Goal: Transaction & Acquisition: Purchase product/service

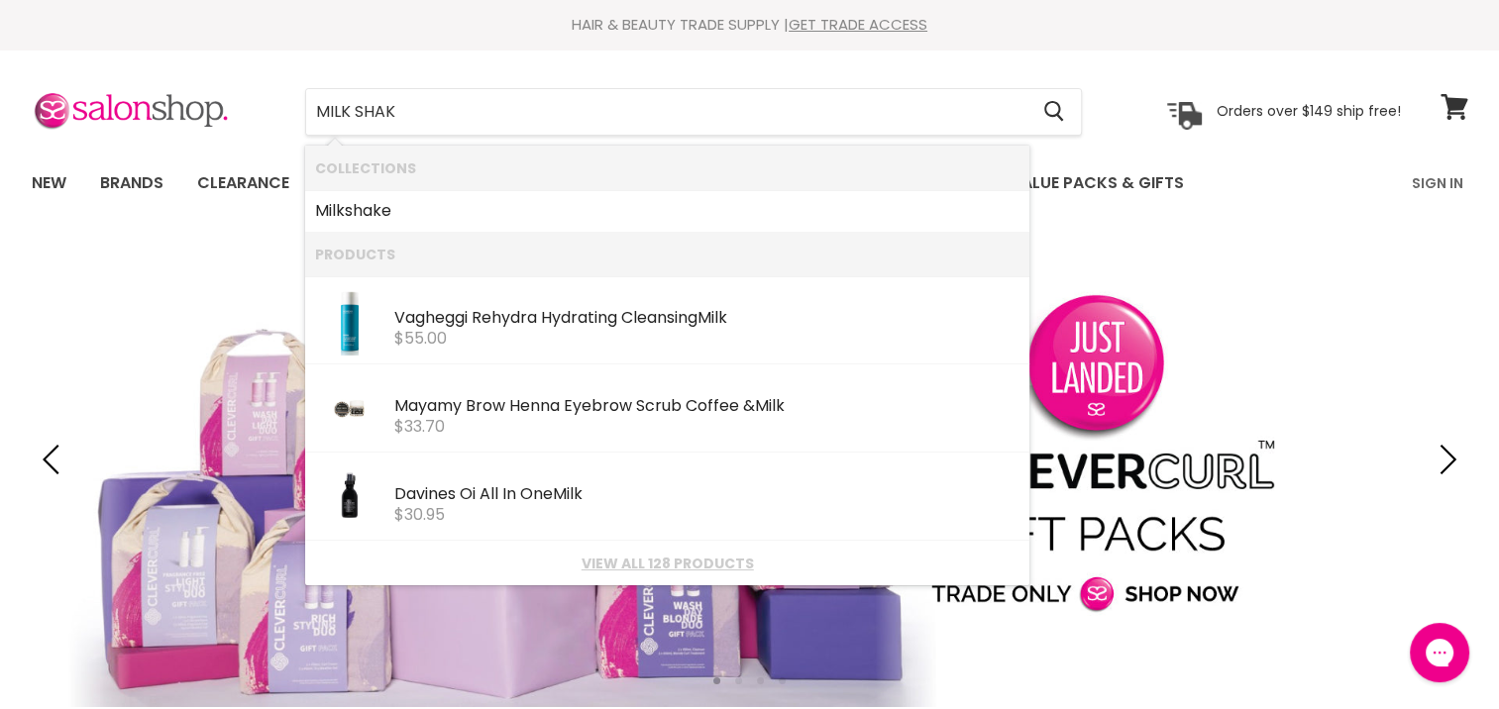
type input "MILK SHAKE"
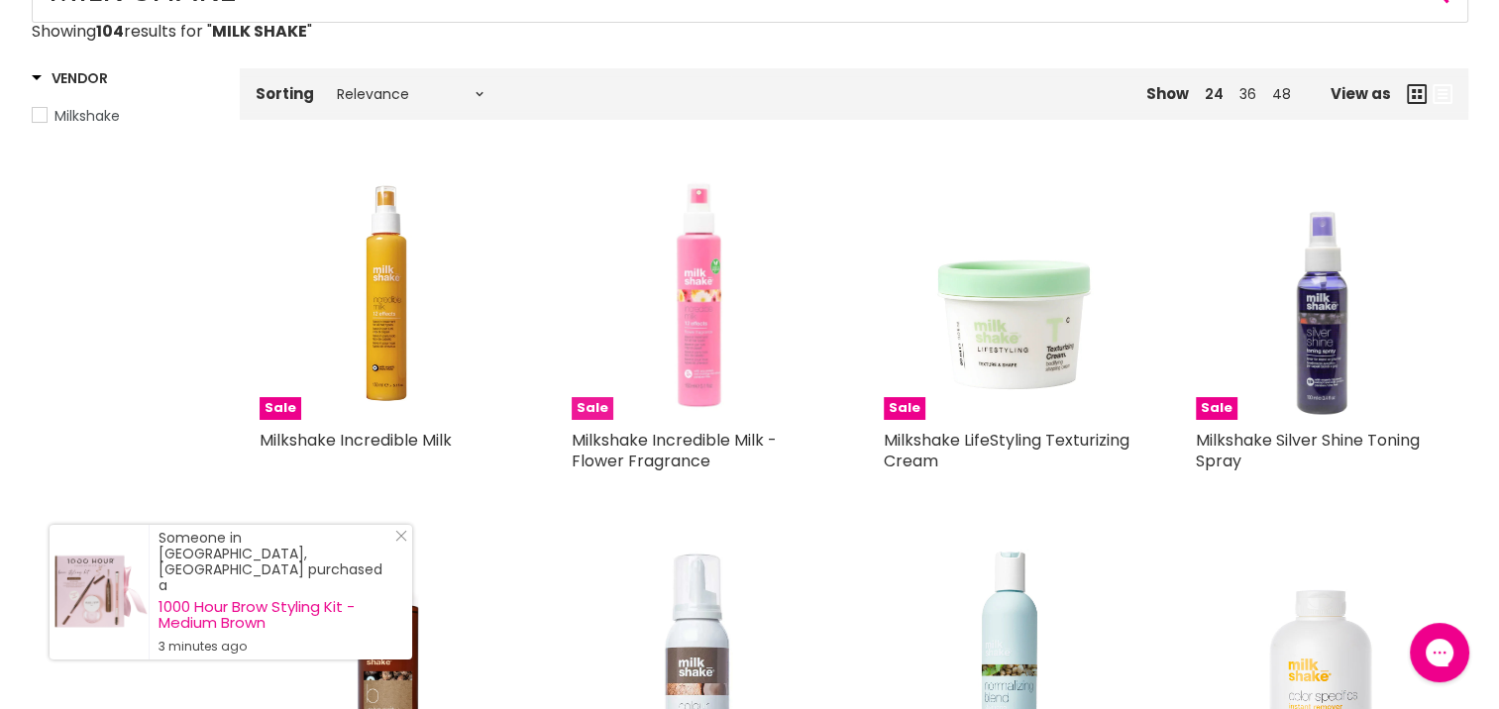
scroll to position [594, 0]
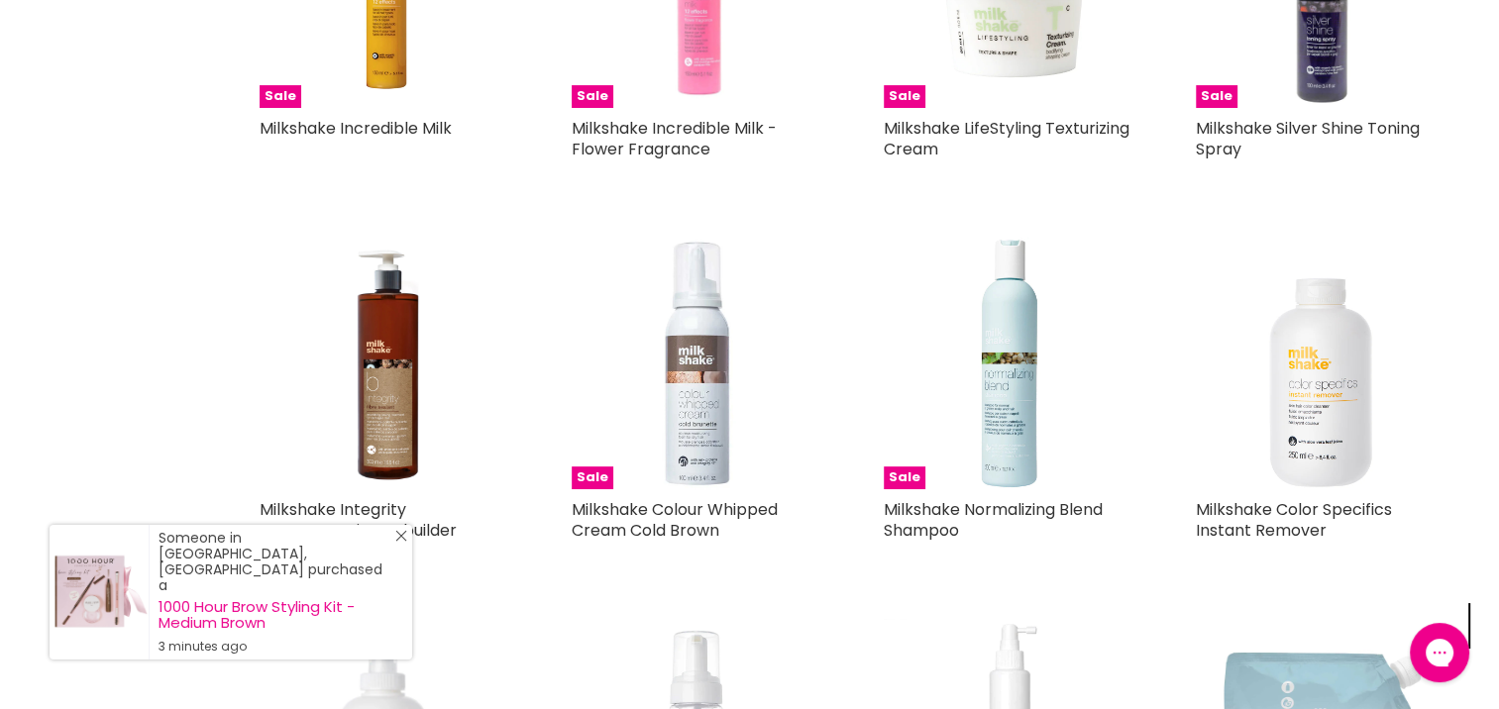
click at [395, 542] on icon "Close Icon" at bounding box center [401, 536] width 12 height 12
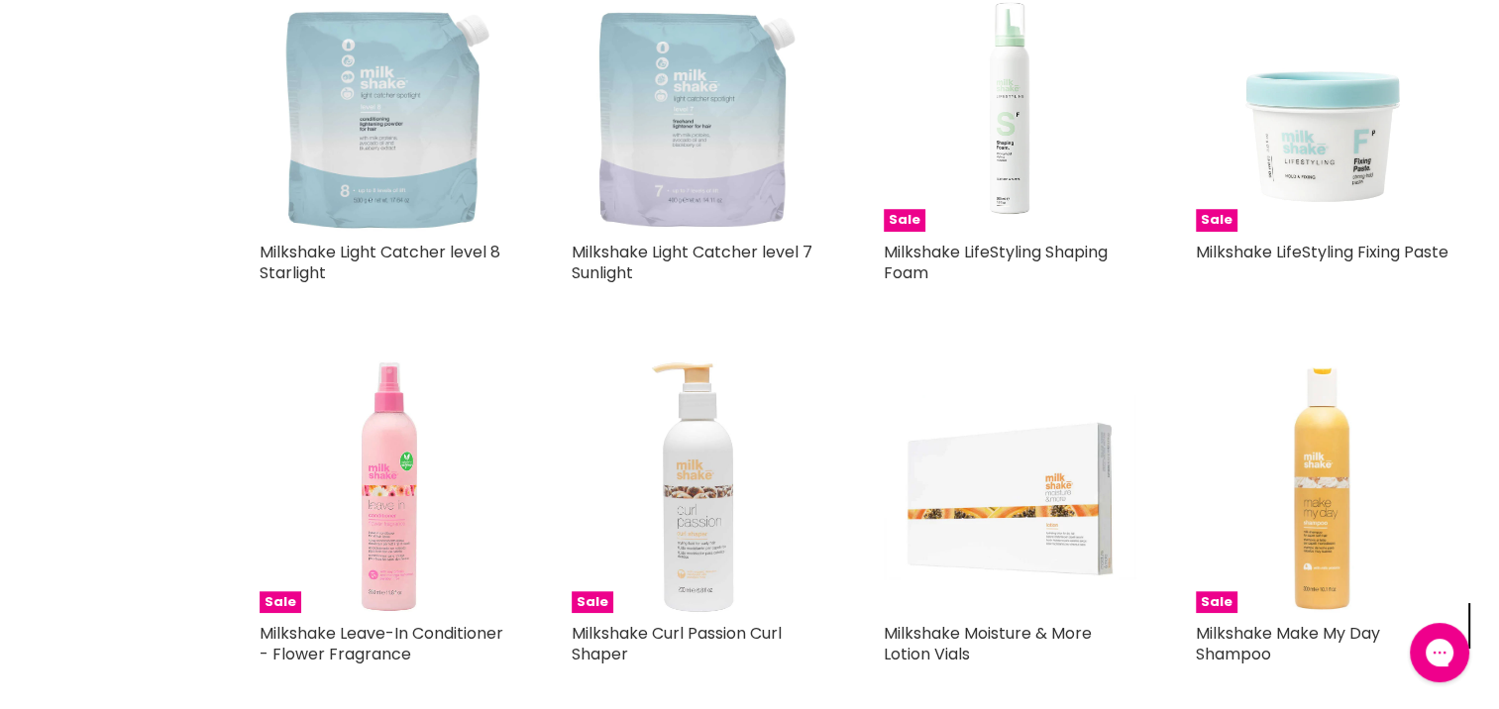
scroll to position [1783, 0]
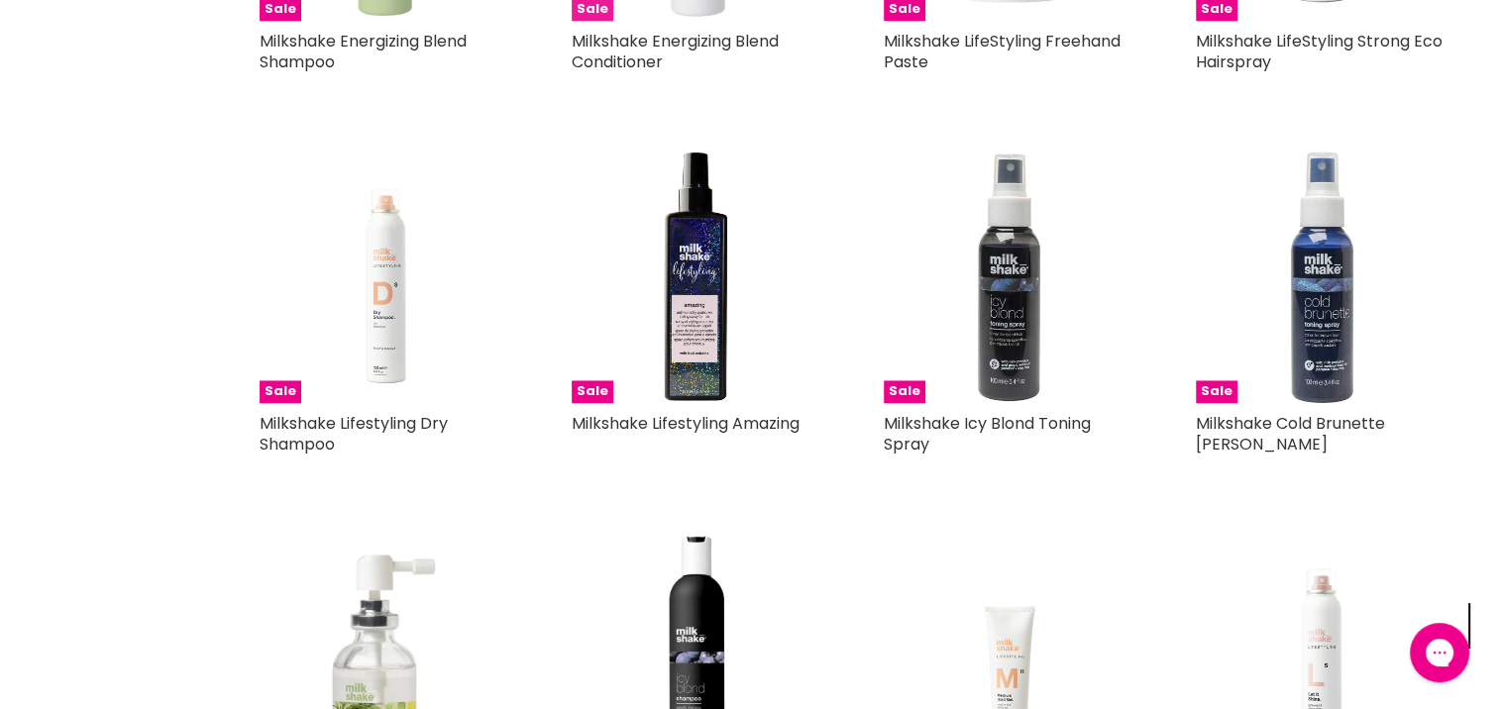
scroll to position [3269, 0]
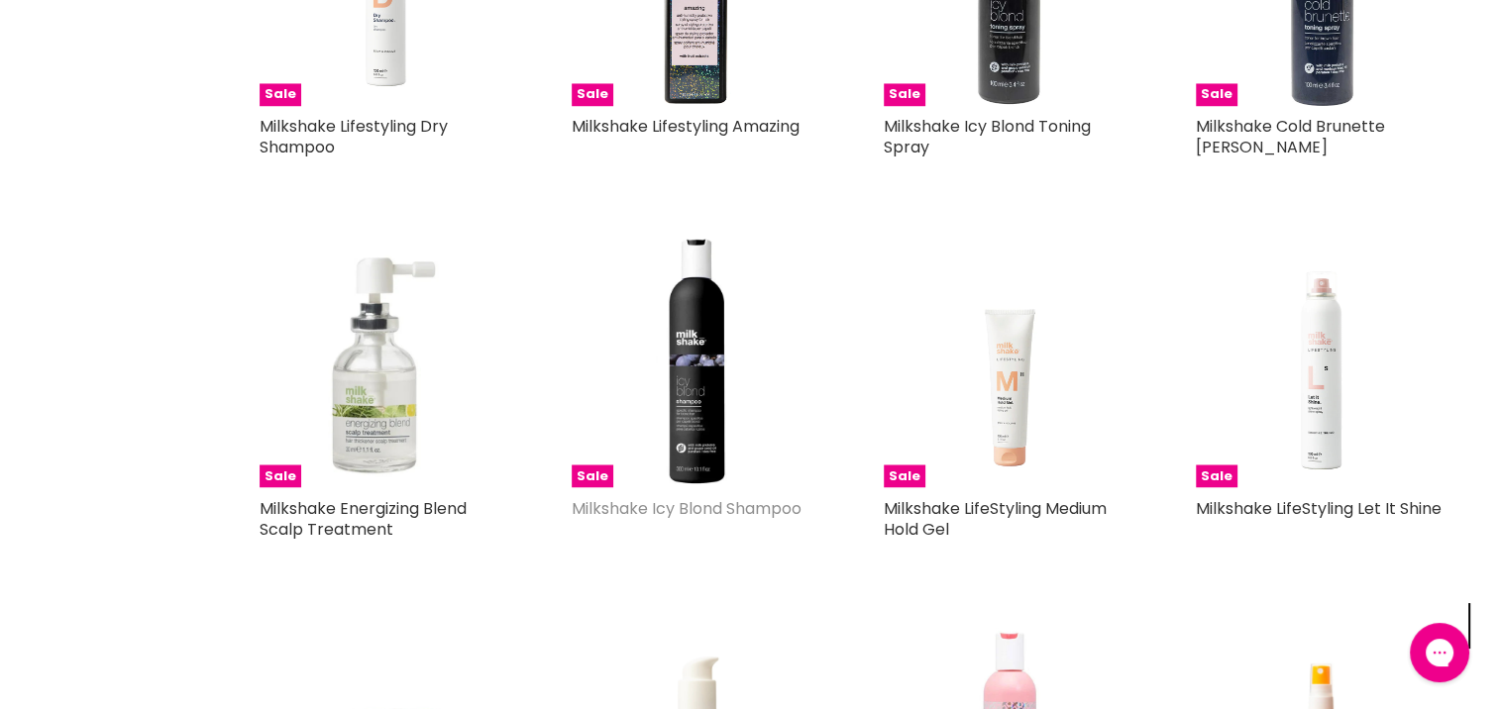
click at [634, 505] on link "Milkshake Icy Blond Shampoo" at bounding box center [687, 507] width 230 height 23
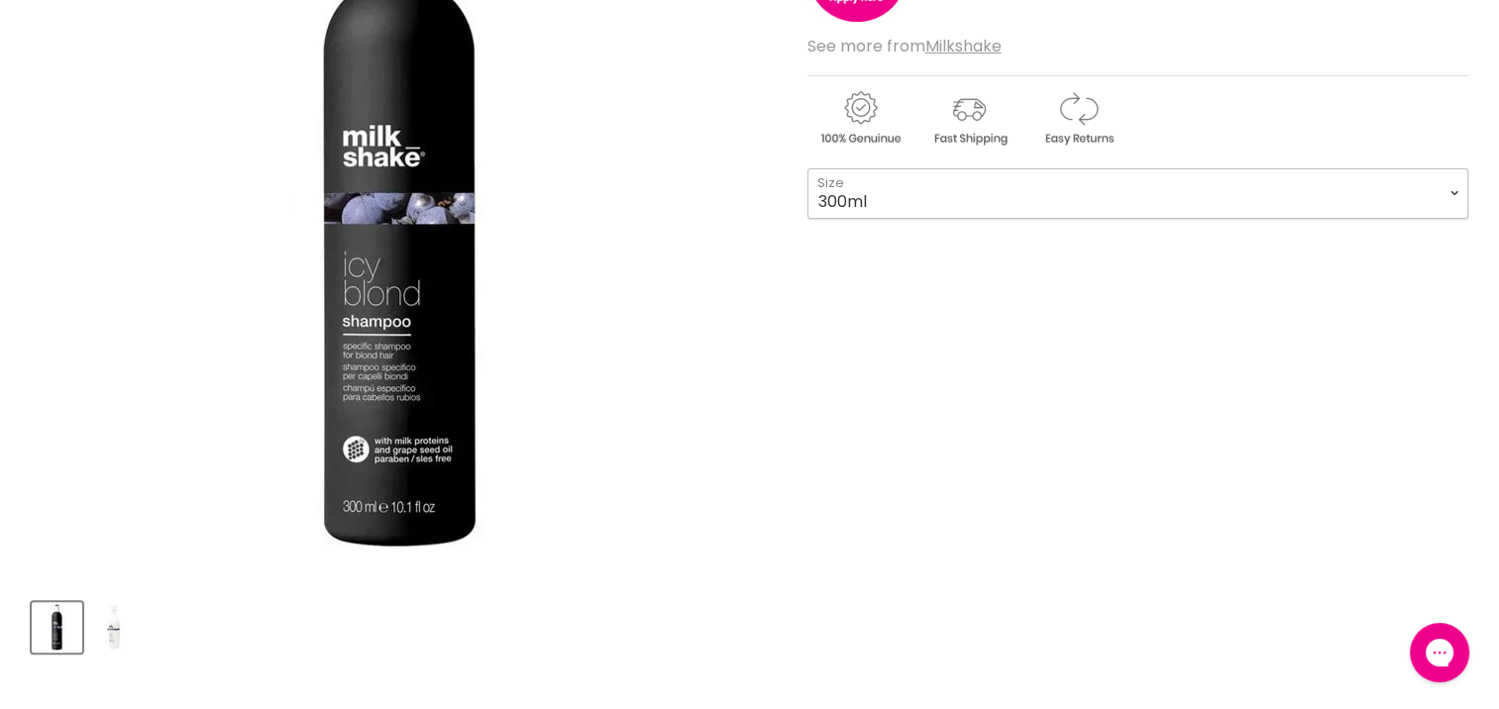
click at [1452, 179] on select "300ml 1 Litre" at bounding box center [1137, 193] width 661 height 50
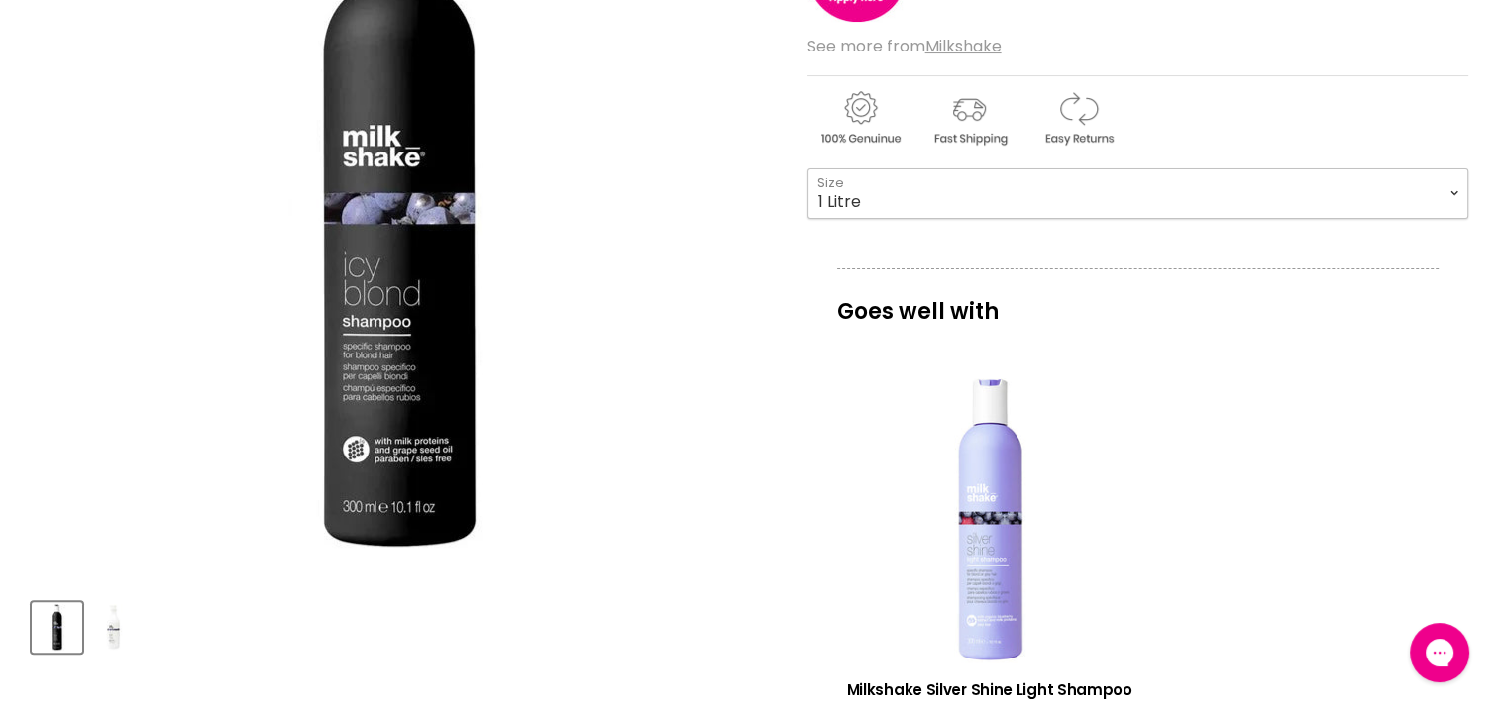
click at [807, 168] on select "300ml 1 Litre" at bounding box center [1137, 193] width 661 height 50
select select "1 Litre"
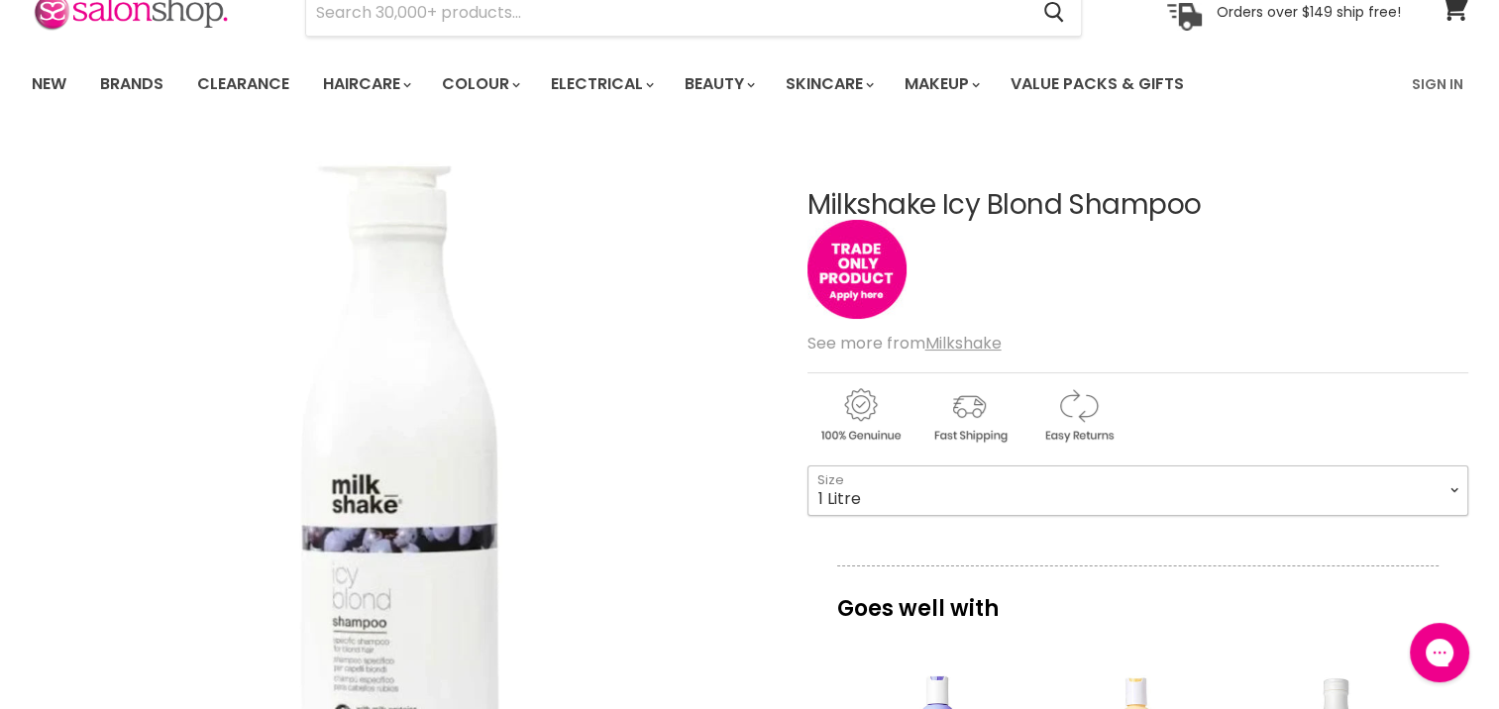
scroll to position [495, 0]
